Goal: Task Accomplishment & Management: Use online tool/utility

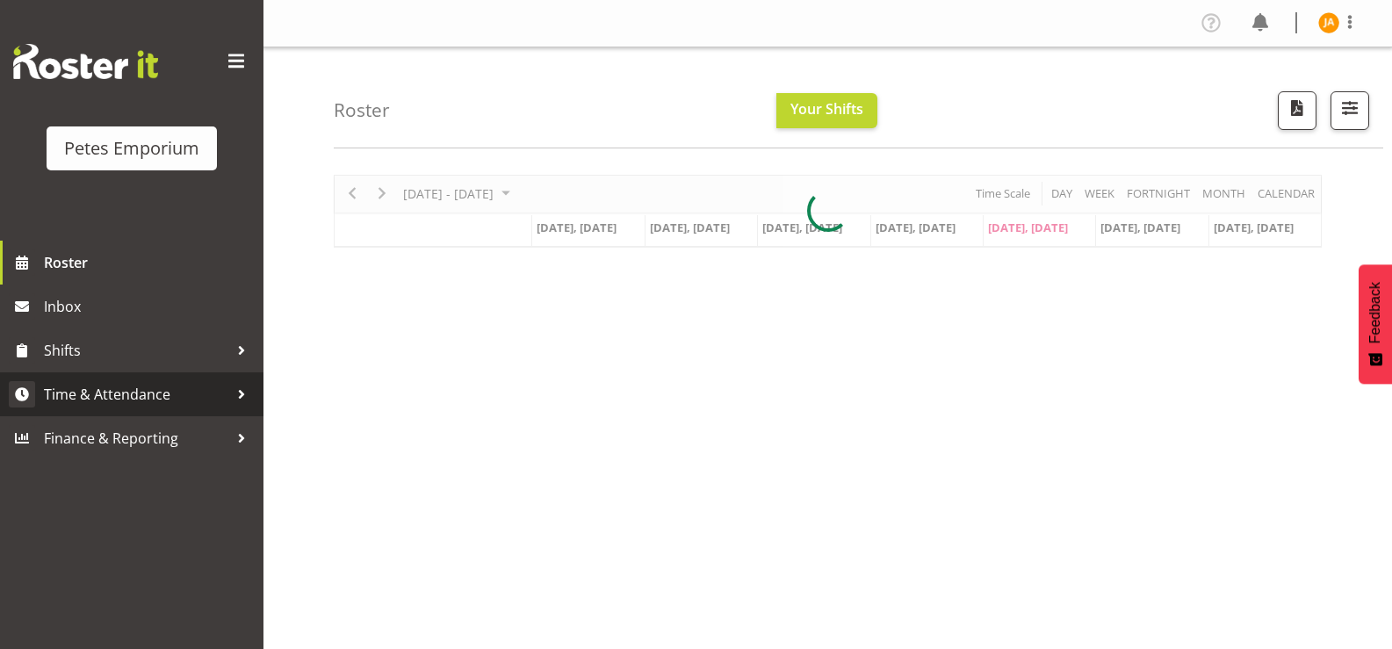
click at [151, 398] on span "Time & Attendance" at bounding box center [136, 394] width 184 height 26
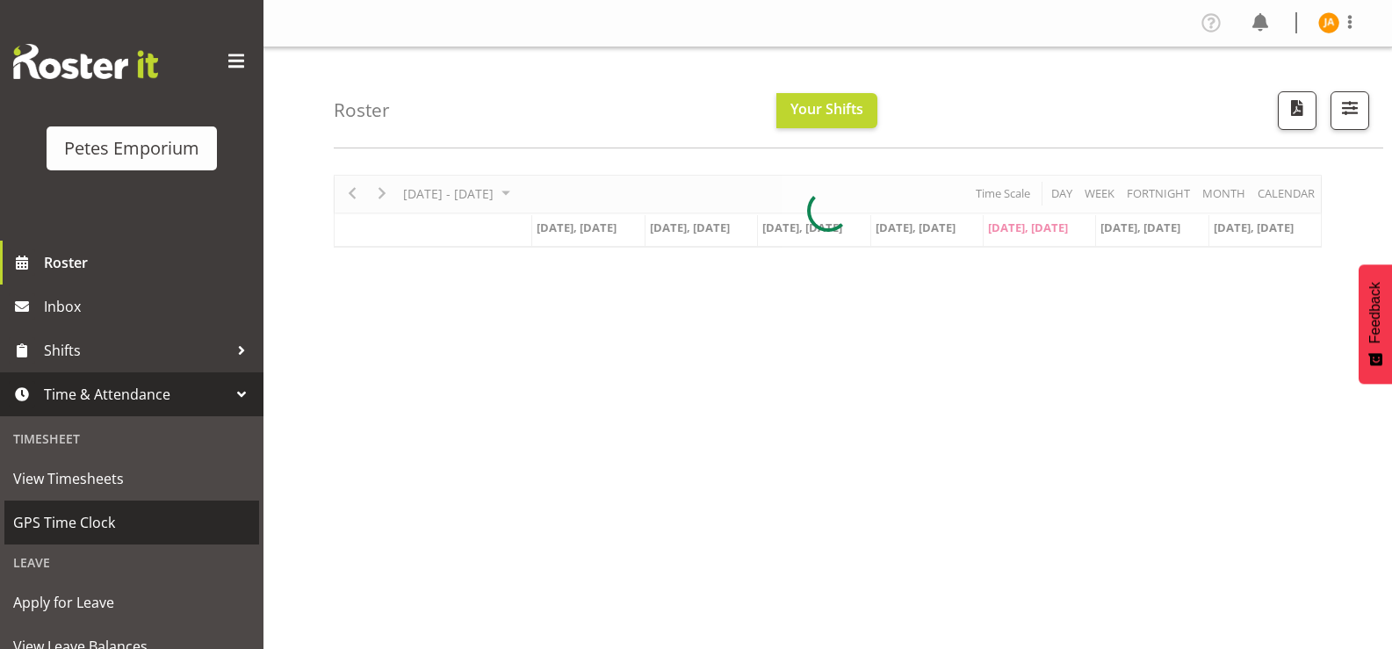
click at [97, 523] on span "GPS Time Clock" at bounding box center [131, 522] width 237 height 26
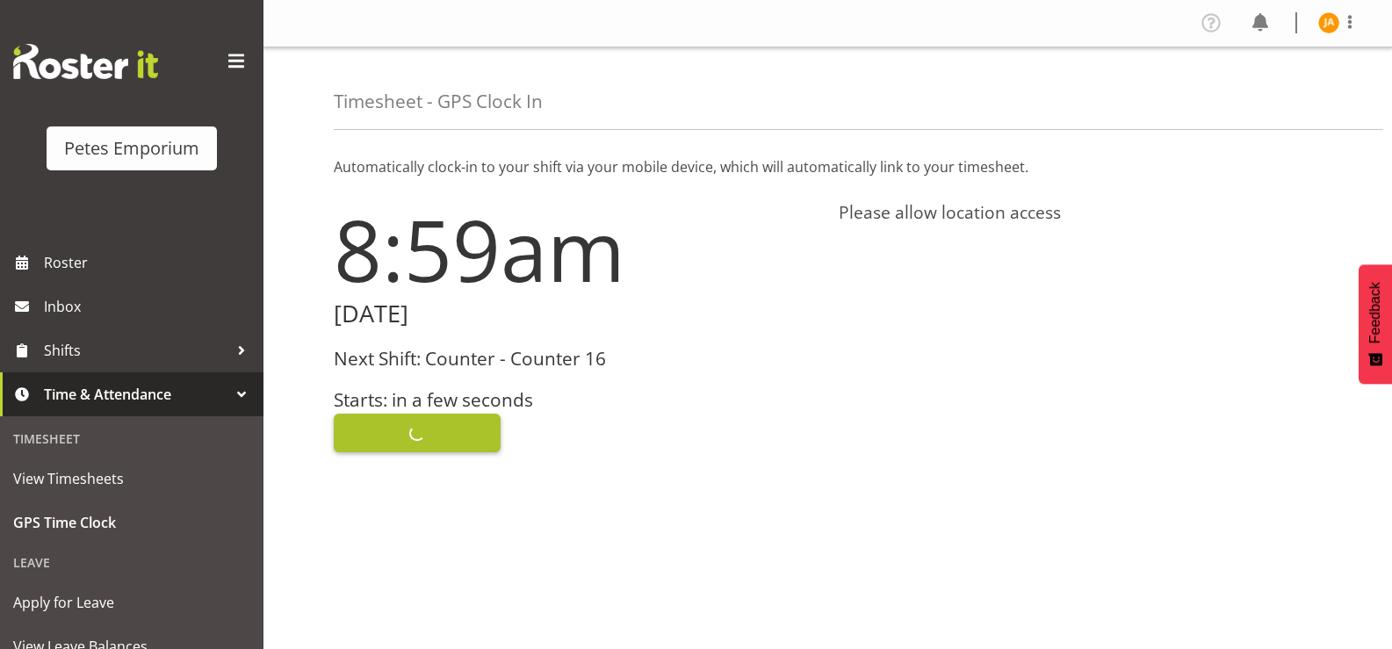
click at [467, 437] on button "Clock In" at bounding box center [417, 433] width 167 height 39
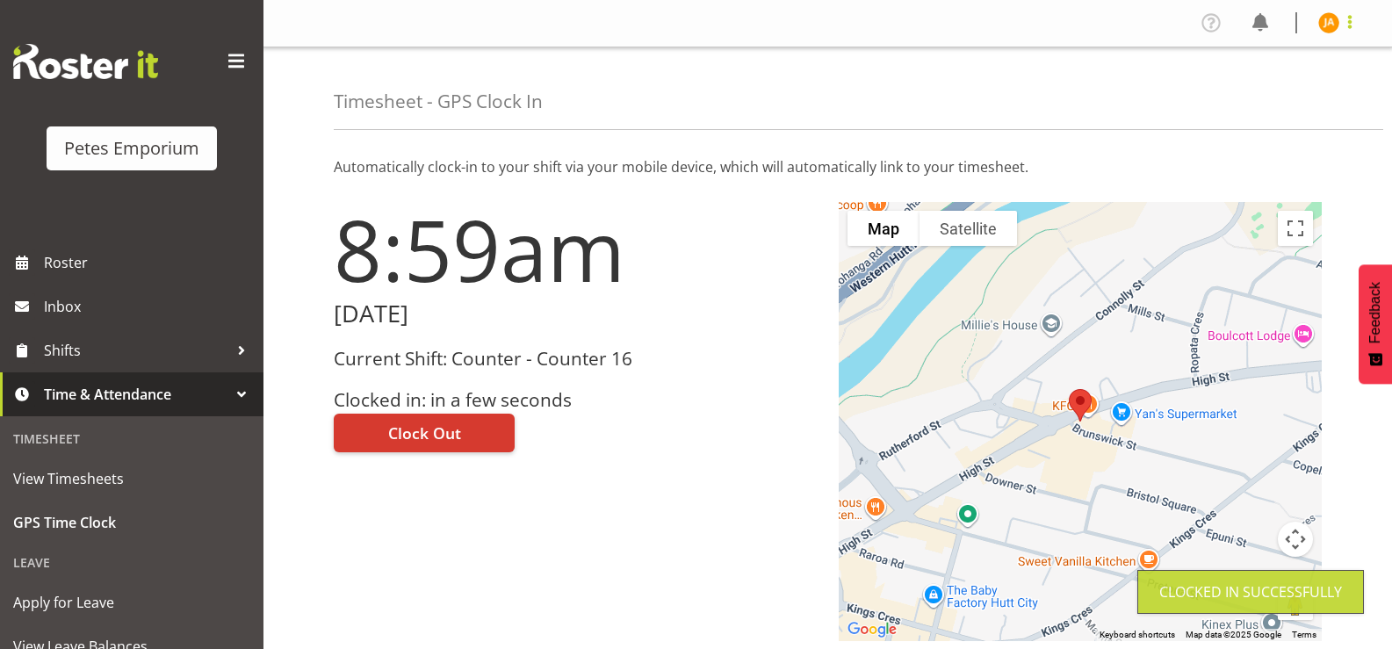
click at [1346, 25] on span at bounding box center [1350, 21] width 21 height 21
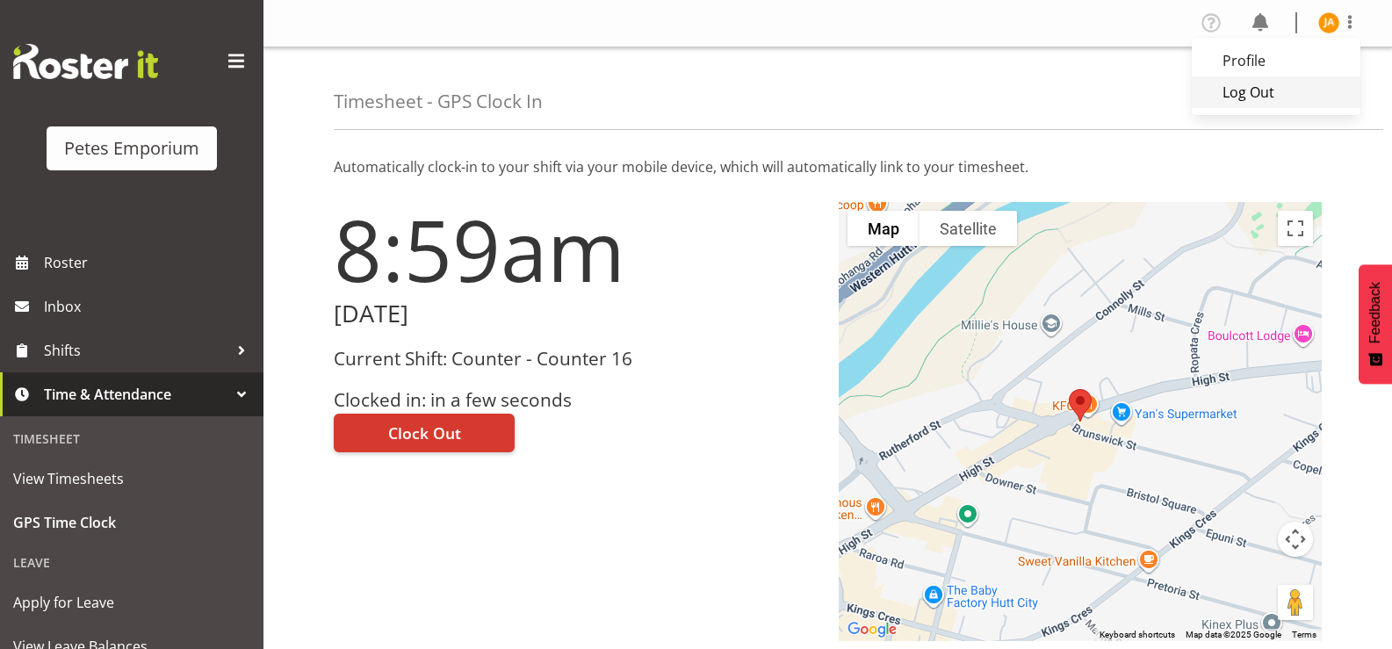
click at [1280, 84] on link "Log Out" at bounding box center [1276, 92] width 169 height 32
